Goal: Information Seeking & Learning: Learn about a topic

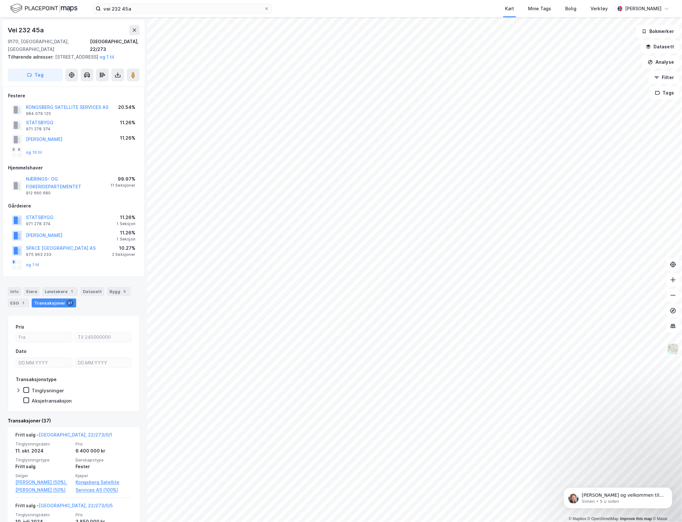
scroll to position [80, 0]
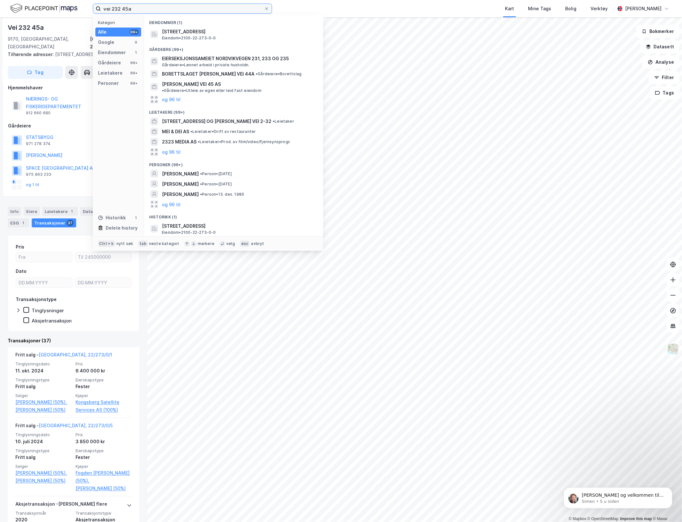
click at [124, 7] on input "vei 232 45a" at bounding box center [182, 9] width 163 height 10
drag, startPoint x: 124, startPoint y: 7, endPoint x: 148, endPoint y: 8, distance: 23.4
click at [148, 8] on input "vei 232 45a" at bounding box center [182, 9] width 163 height 10
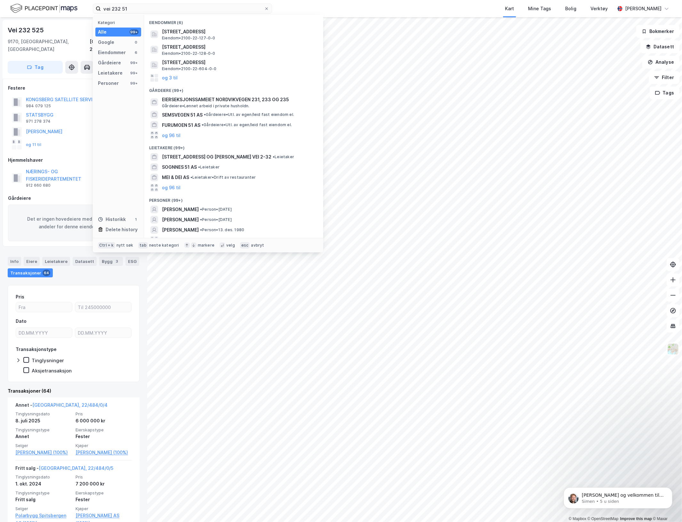
click at [176, 15] on div "Eiendommer (6)" at bounding box center [233, 21] width 179 height 12
click at [174, 12] on input "vei 232 51" at bounding box center [182, 9] width 163 height 10
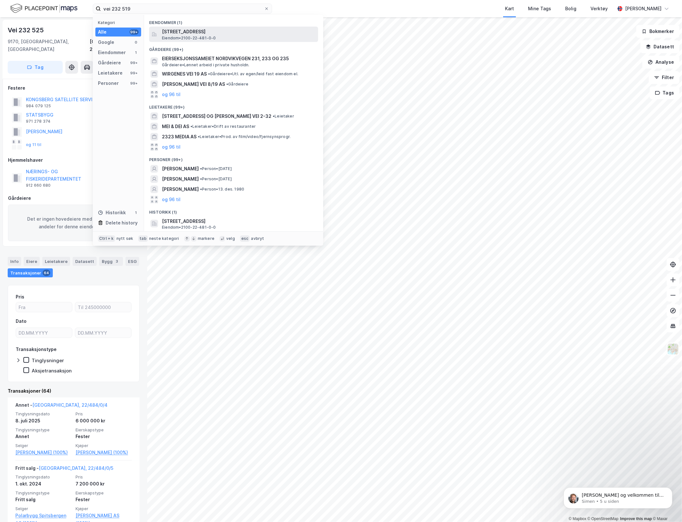
click at [237, 31] on span "[STREET_ADDRESS]" at bounding box center [239, 32] width 154 height 8
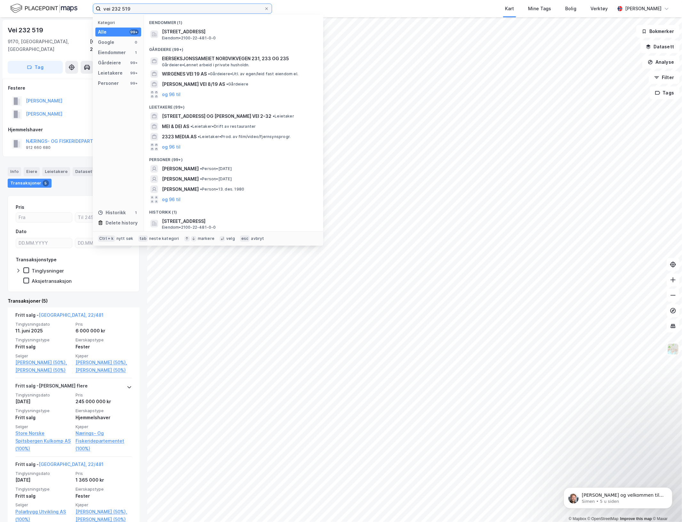
drag, startPoint x: 125, startPoint y: 10, endPoint x: 183, endPoint y: 23, distance: 59.2
click at [183, 14] on div "vei 232 519 Kategori Alle 99+ Google 0 Eiendommer 1 Gårdeiere 99+ Leietakere 99…" at bounding box center [182, 9] width 179 height 10
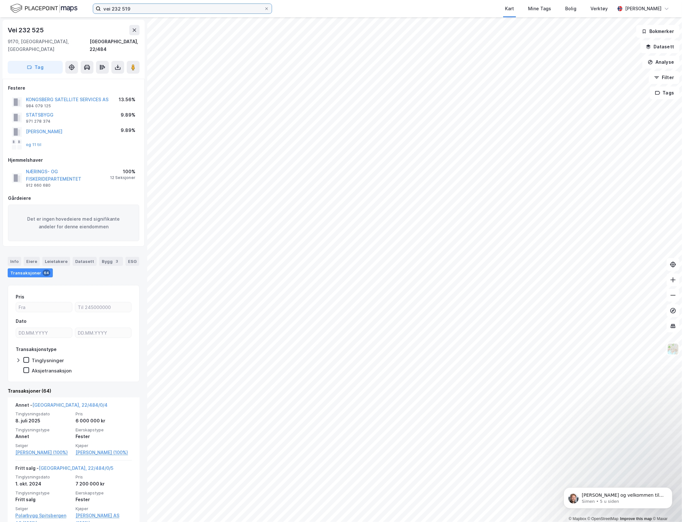
click at [162, 8] on input "vei 232 519" at bounding box center [182, 9] width 163 height 10
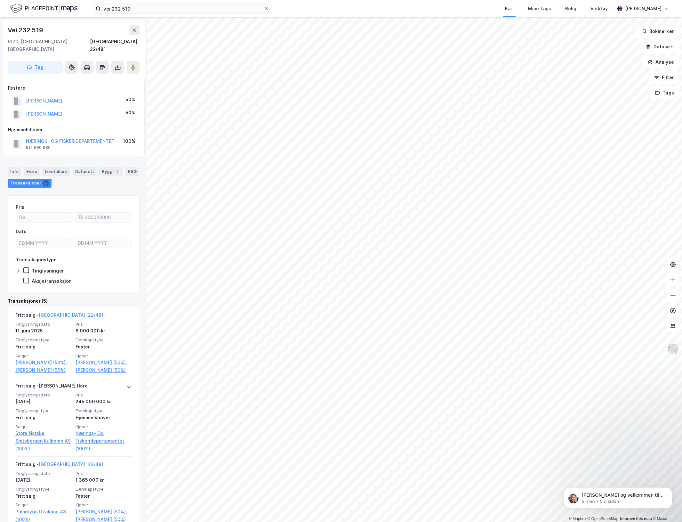
click at [2, 321] on div "Vei [PHONE_NUMBER], [GEOGRAPHIC_DATA], [GEOGRAPHIC_DATA], 22/481 Tag Festere [P…" at bounding box center [73, 269] width 147 height 505
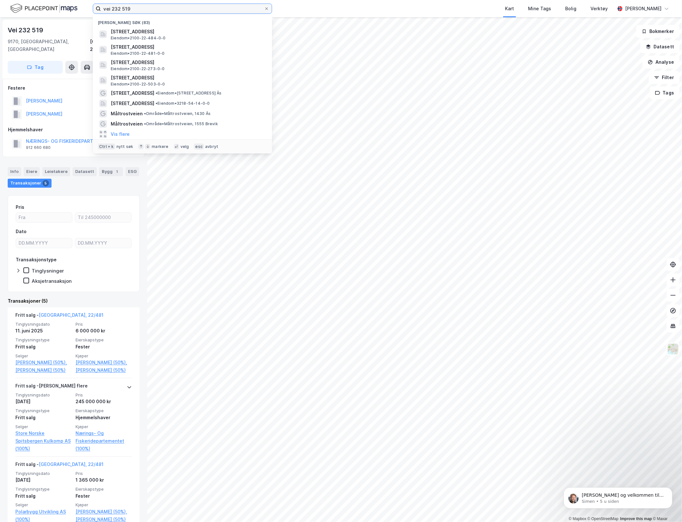
drag, startPoint x: 124, startPoint y: 10, endPoint x: 138, endPoint y: 12, distance: 14.6
click at [138, 12] on input "vei 232 519" at bounding box center [182, 9] width 163 height 10
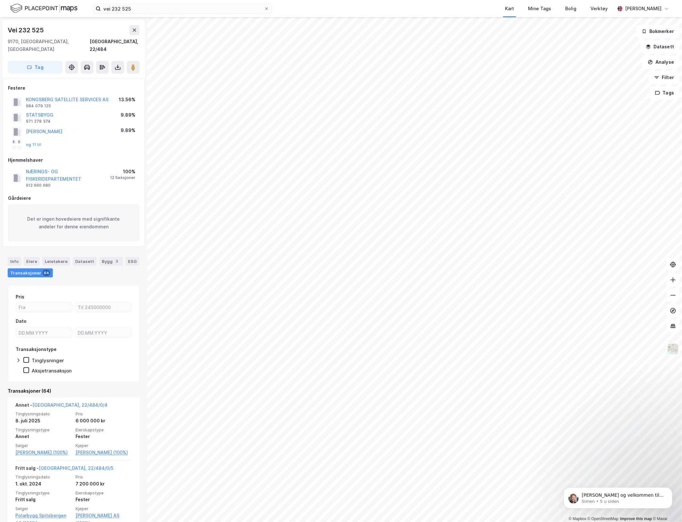
click at [1, 335] on div "Vei [PHONE_NUMBER], [GEOGRAPHIC_DATA], [STREET_ADDRESS] Festere KONGSBERG SATEL…" at bounding box center [73, 269] width 147 height 505
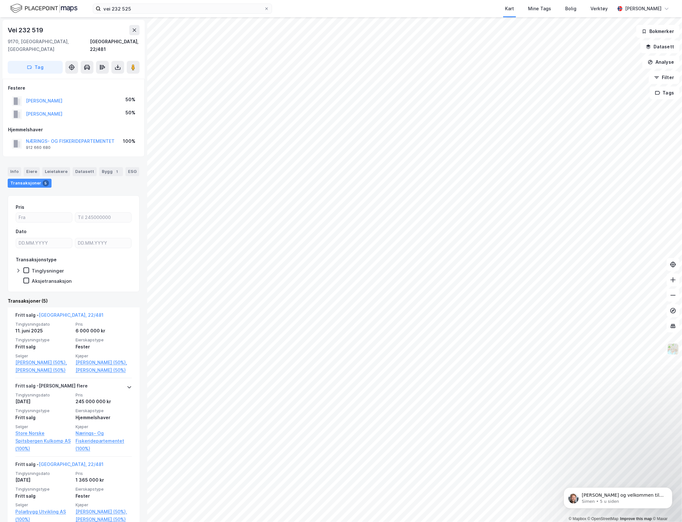
click at [673, 351] on img at bounding box center [673, 349] width 12 height 12
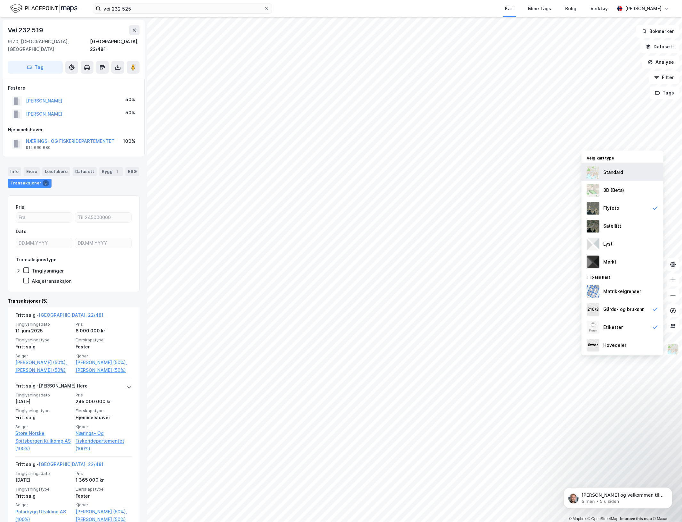
click at [613, 175] on div "Standard" at bounding box center [613, 172] width 20 height 8
click at [627, 179] on div "Standard" at bounding box center [623, 172] width 82 height 18
click at [634, 223] on div "Satellitt" at bounding box center [623, 226] width 82 height 18
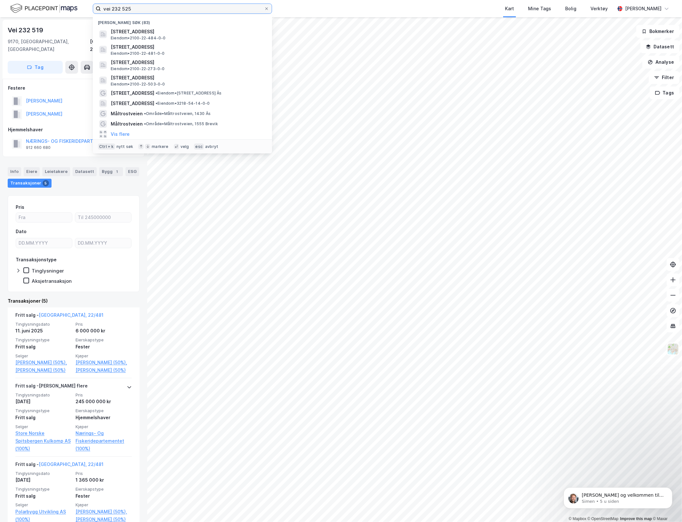
drag, startPoint x: 125, startPoint y: 9, endPoint x: 165, endPoint y: 10, distance: 40.0
click at [165, 10] on input "vei 232 525" at bounding box center [182, 9] width 163 height 10
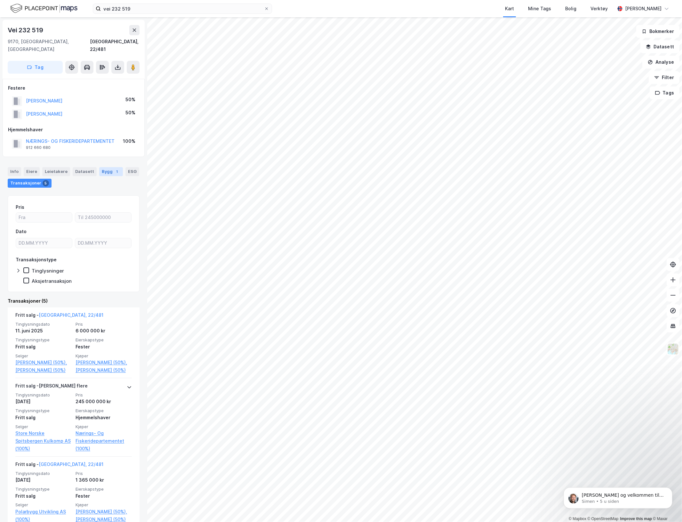
click at [102, 167] on div "Bygg 1" at bounding box center [111, 171] width 24 height 9
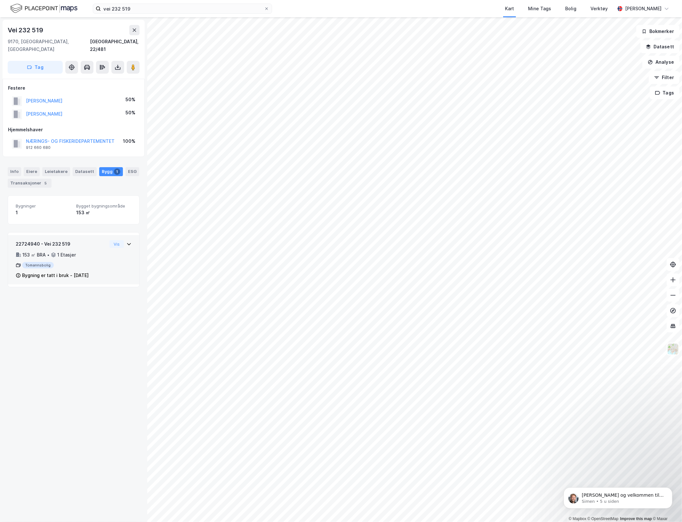
click at [90, 252] on div "22724940 - Vei 232 519 153 ㎡ BRA • 1 Etasjer Tomannsbolig Bygning er tatt i bru…" at bounding box center [61, 259] width 91 height 39
click at [36, 369] on div "Vei [PHONE_NUMBER], [GEOGRAPHIC_DATA], [GEOGRAPHIC_DATA], 22/481 Tag Festere [P…" at bounding box center [73, 269] width 147 height 505
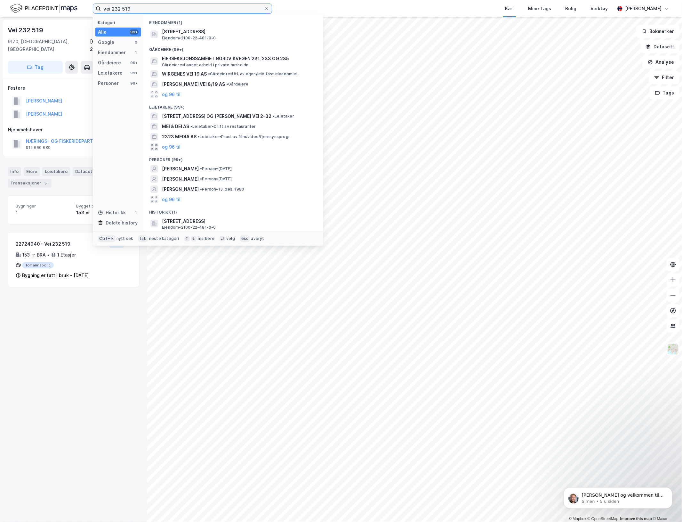
click at [125, 9] on input "vei 232 519" at bounding box center [182, 9] width 163 height 10
click at [125, 8] on input "vei 232 519" at bounding box center [182, 9] width 163 height 10
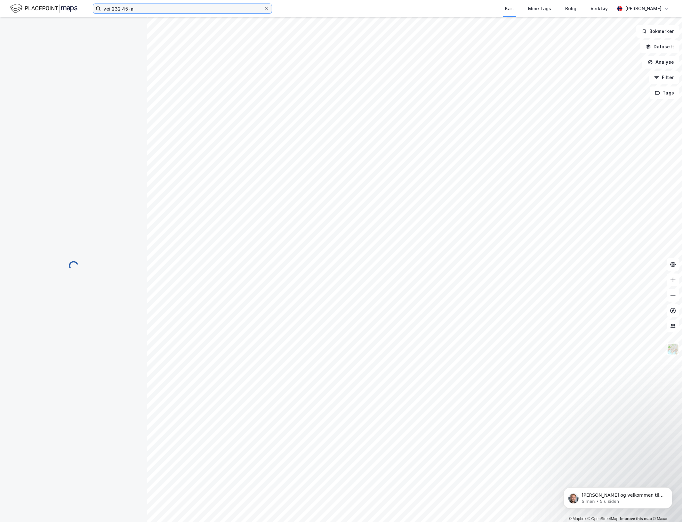
scroll to position [80, 0]
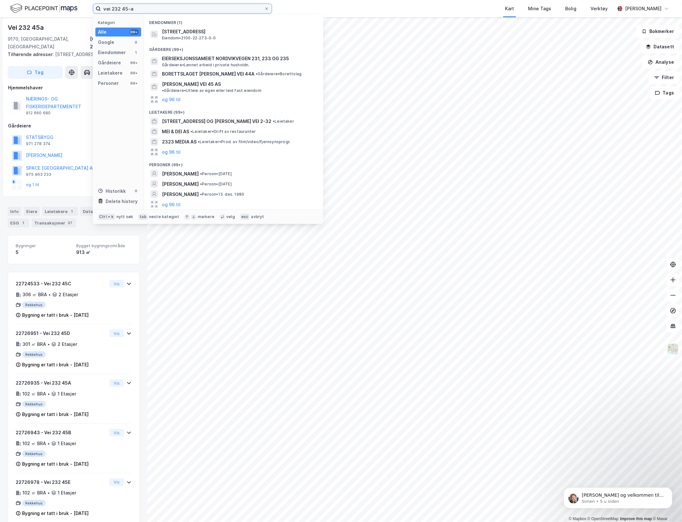
drag, startPoint x: 123, startPoint y: 7, endPoint x: 149, endPoint y: 7, distance: 26.6
click at [149, 7] on input "vei 232 45-a" at bounding box center [182, 9] width 163 height 10
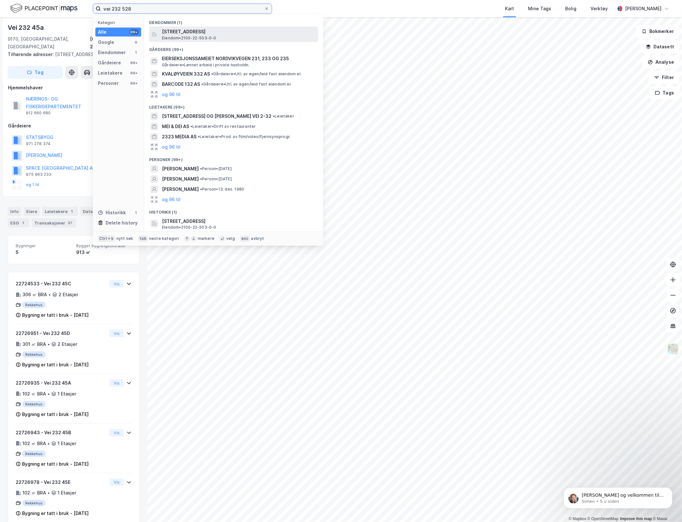
type input "vei 232 528"
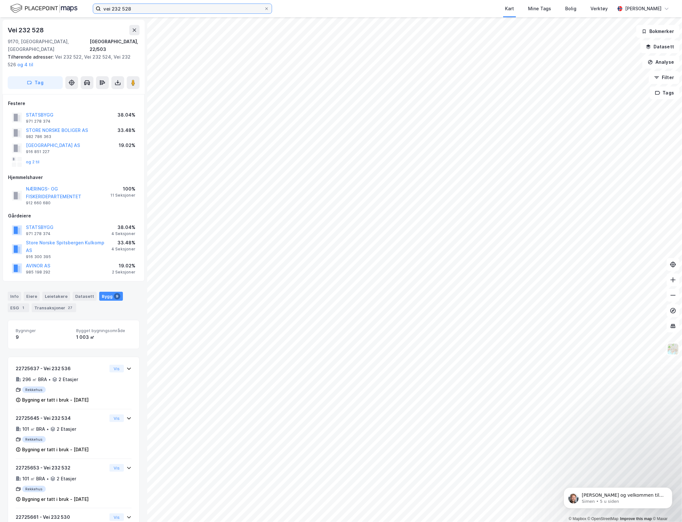
scroll to position [80, 0]
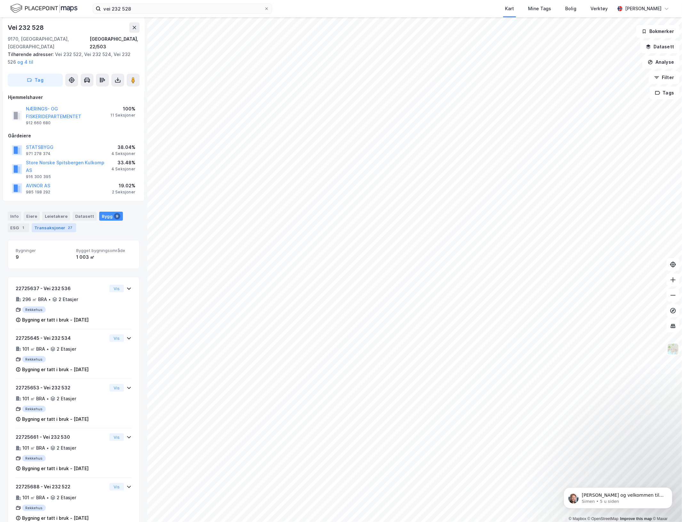
click at [51, 223] on div "Transaksjoner 27" at bounding box center [54, 227] width 44 height 9
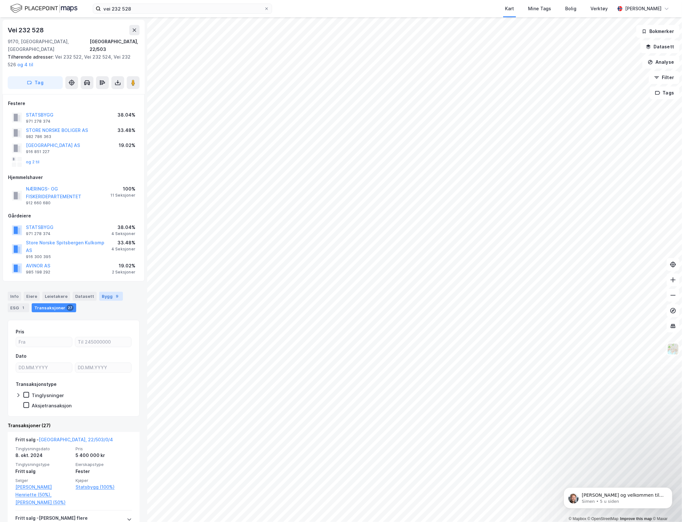
click at [105, 292] on div "Bygg 9" at bounding box center [111, 296] width 24 height 9
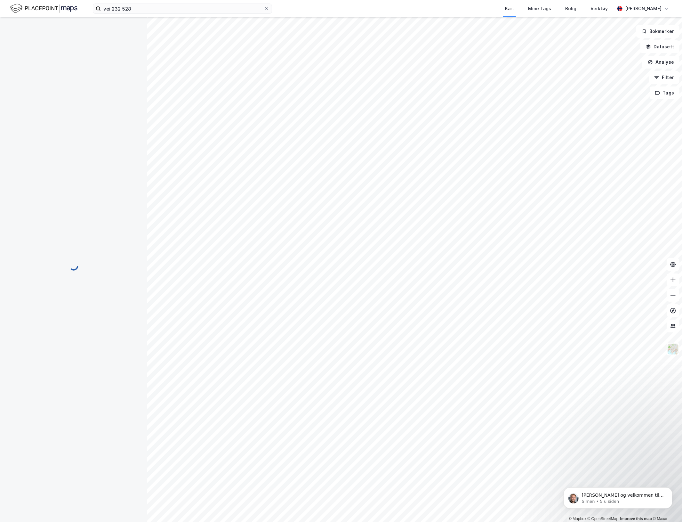
scroll to position [1, 0]
